Goal: Task Accomplishment & Management: Manage account settings

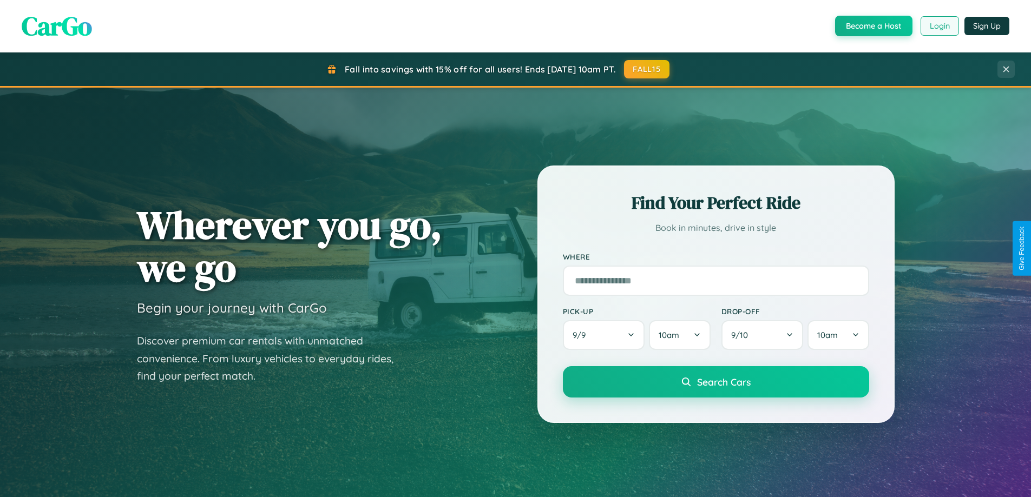
click at [939, 26] on button "Login" at bounding box center [939, 25] width 38 height 19
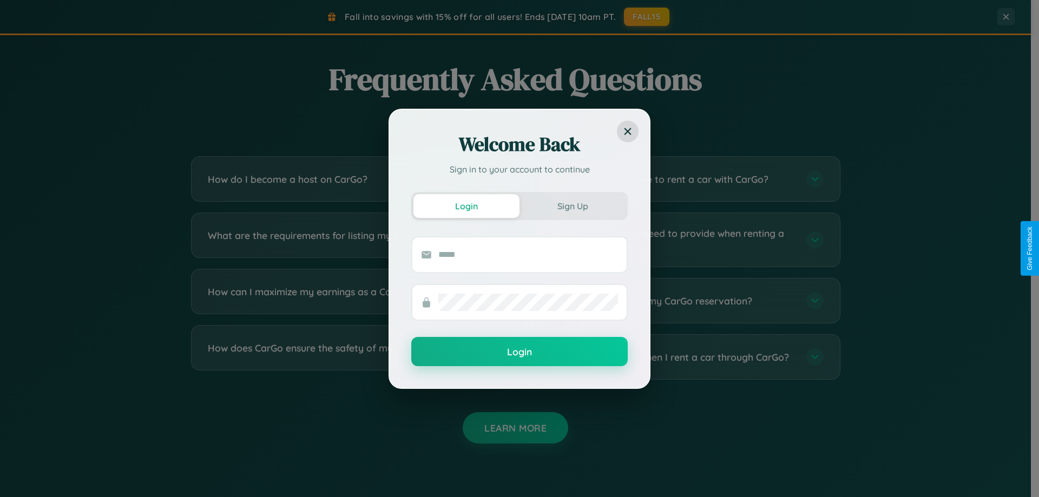
scroll to position [2082, 0]
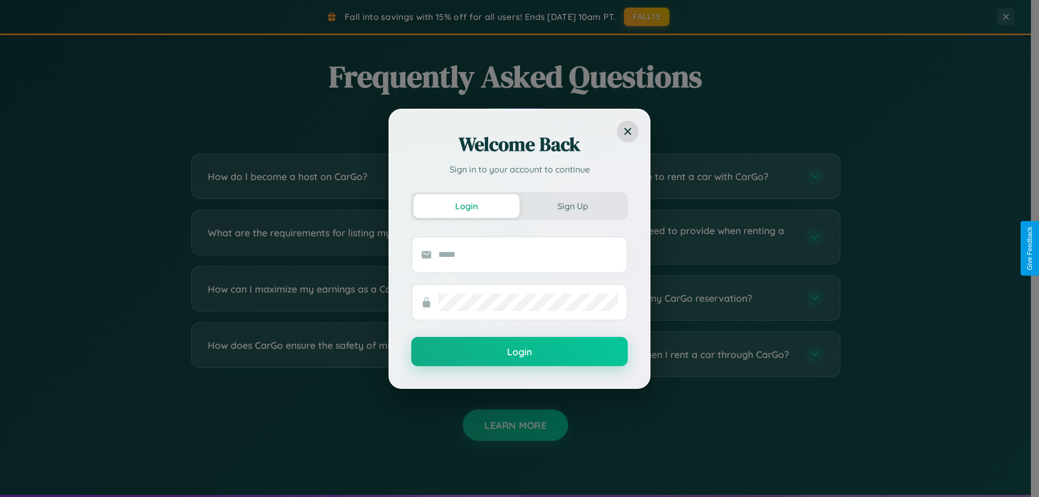
click at [347, 298] on div "Welcome Back Sign in to your account to continue Login Sign Up Login" at bounding box center [519, 248] width 1039 height 497
click at [683, 176] on div "Welcome Back Sign in to your account to continue Login Sign Up Login" at bounding box center [519, 248] width 1039 height 497
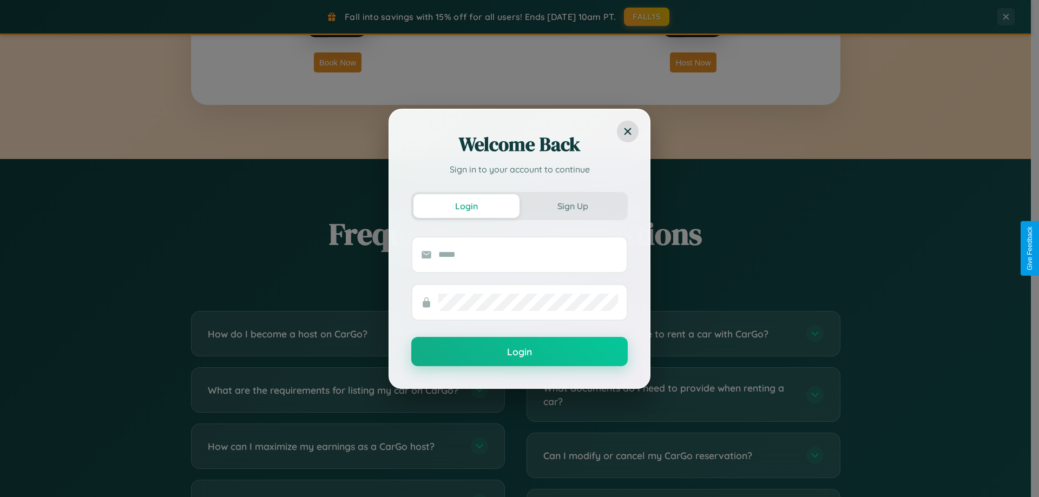
scroll to position [1738, 0]
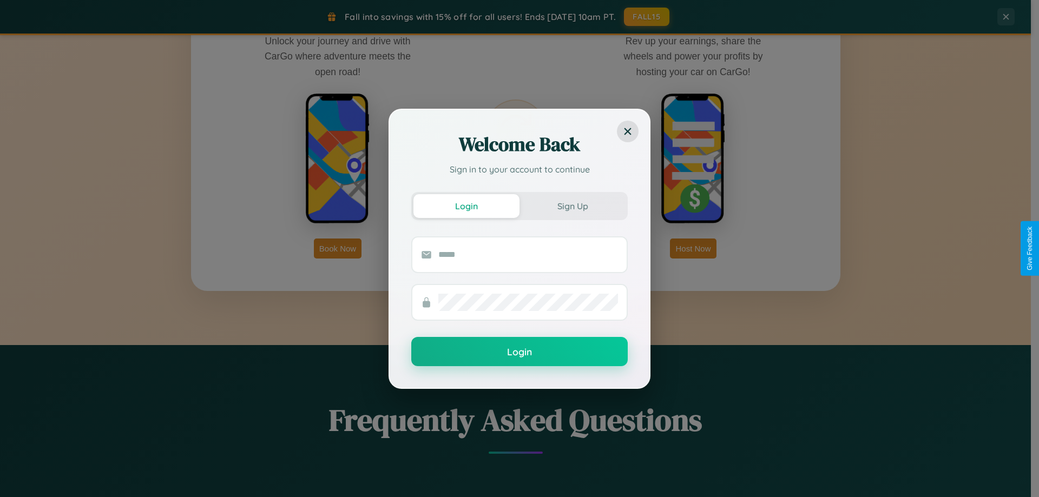
click at [338, 248] on div "Welcome Back Sign in to your account to continue Login Sign Up Login" at bounding box center [519, 248] width 1039 height 497
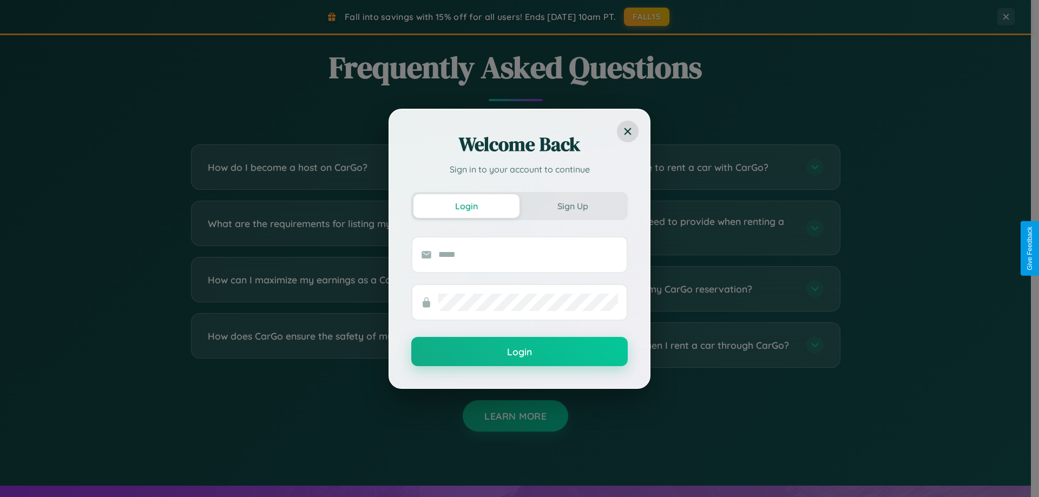
scroll to position [2235, 0]
